Goal: Information Seeking & Learning: Learn about a topic

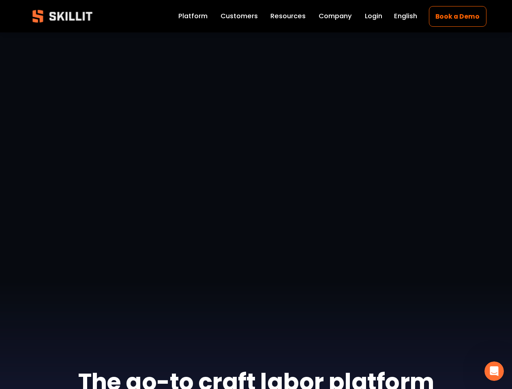
click at [494, 372] on icon "Open Intercom Messenger" at bounding box center [494, 371] width 13 height 13
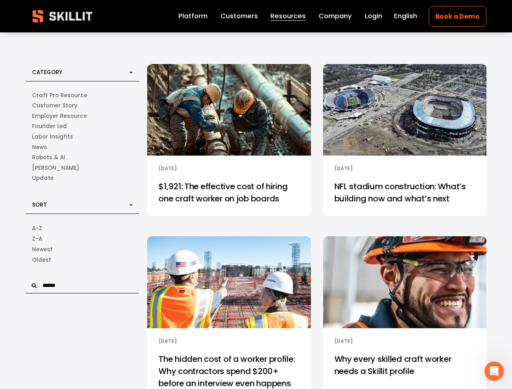
click at [83, 287] on input "text" at bounding box center [83, 285] width 114 height 15
click at [494, 372] on icon "Open Intercom Messenger" at bounding box center [494, 371] width 13 height 13
